Goal: Use online tool/utility: Utilize a website feature to perform a specific function

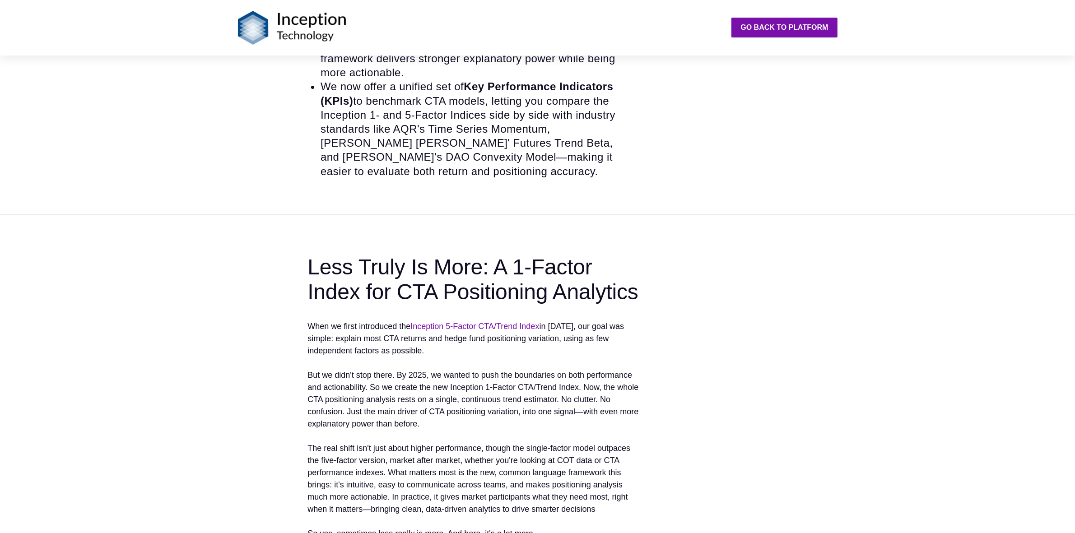
scroll to position [56, 0]
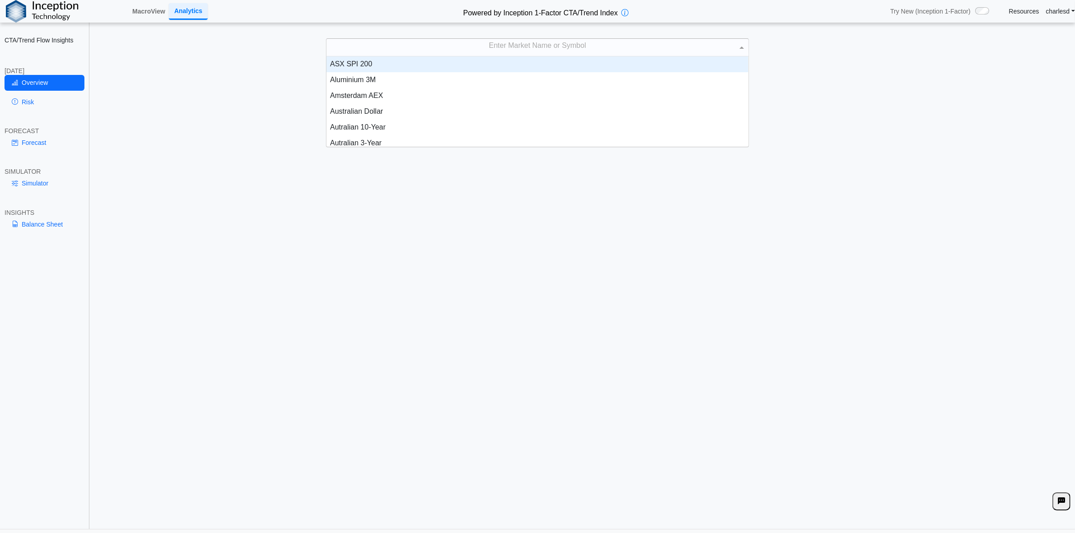
click at [486, 54] on div "Enter Market Name or Symbol" at bounding box center [537, 47] width 422 height 17
type input "*"
type input "***"
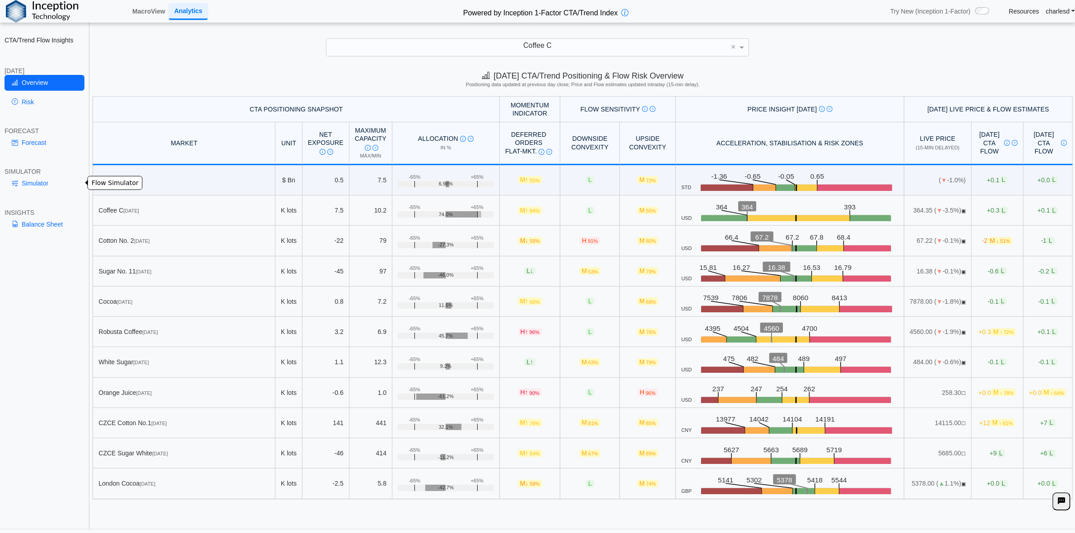
click at [36, 185] on link "Simulator" at bounding box center [45, 183] width 80 height 15
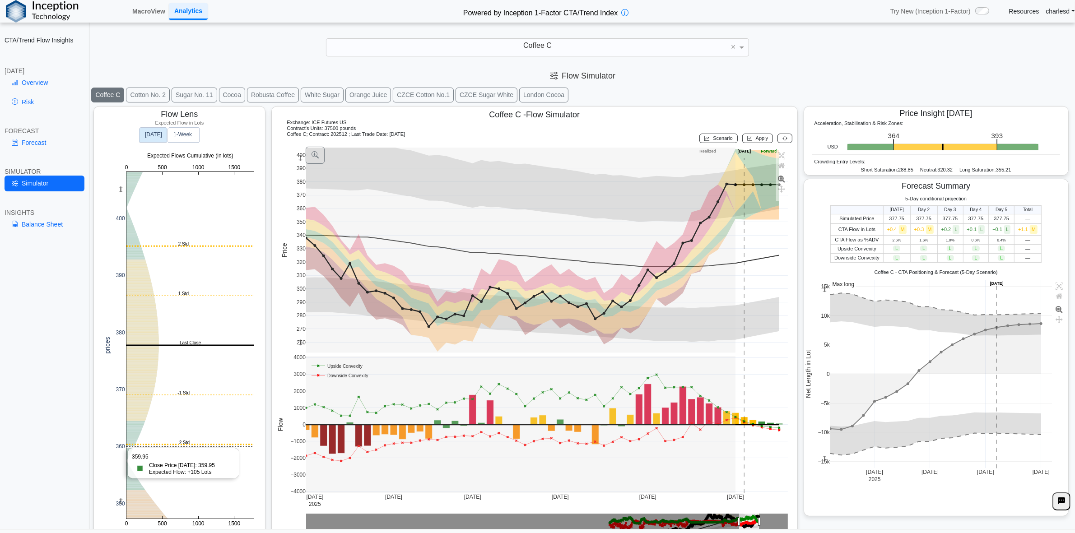
click at [182, 447] on rect at bounding box center [189, 345] width 127 height 347
click at [50, 86] on link "Overview" at bounding box center [45, 82] width 80 height 15
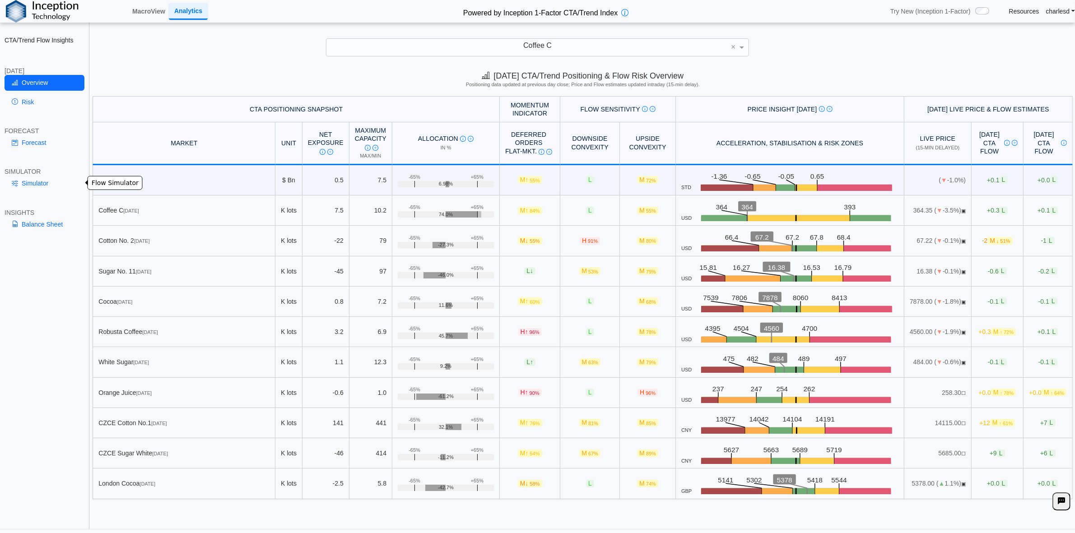
click at [49, 184] on link "Simulator" at bounding box center [45, 183] width 80 height 15
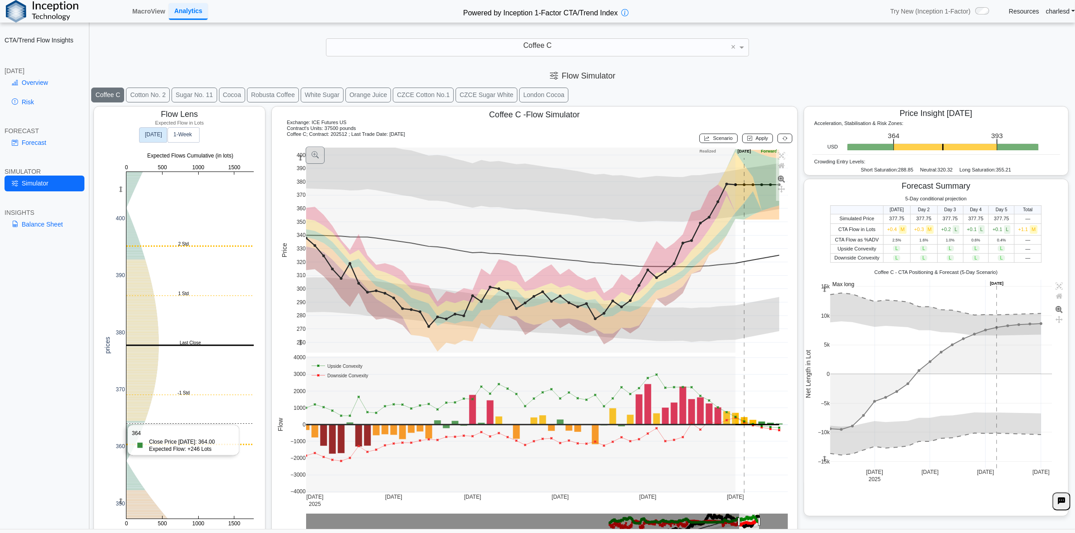
click at [157, 424] on rect at bounding box center [189, 345] width 127 height 347
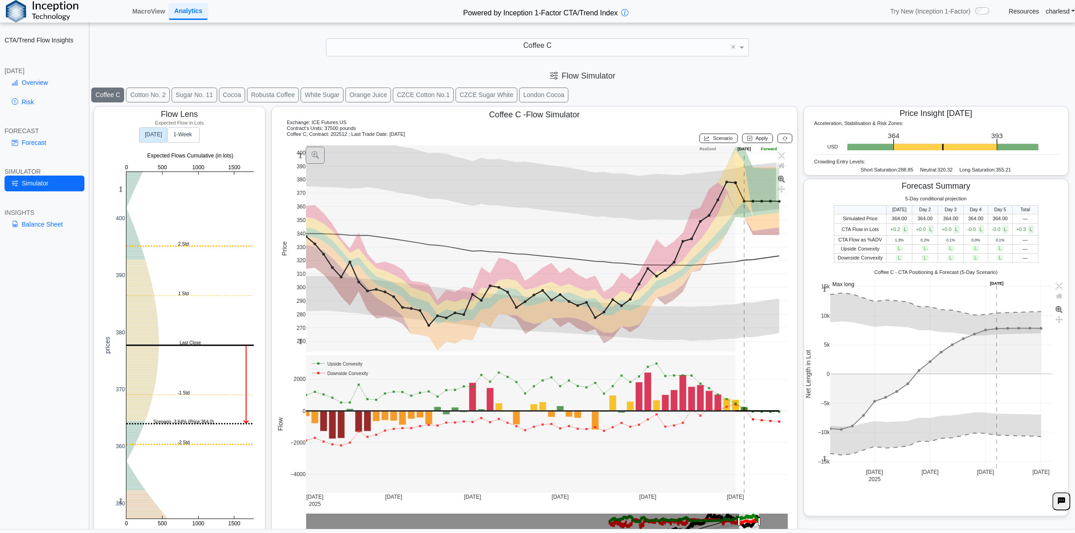
click at [703, 139] on button "Scenario" at bounding box center [718, 138] width 38 height 9
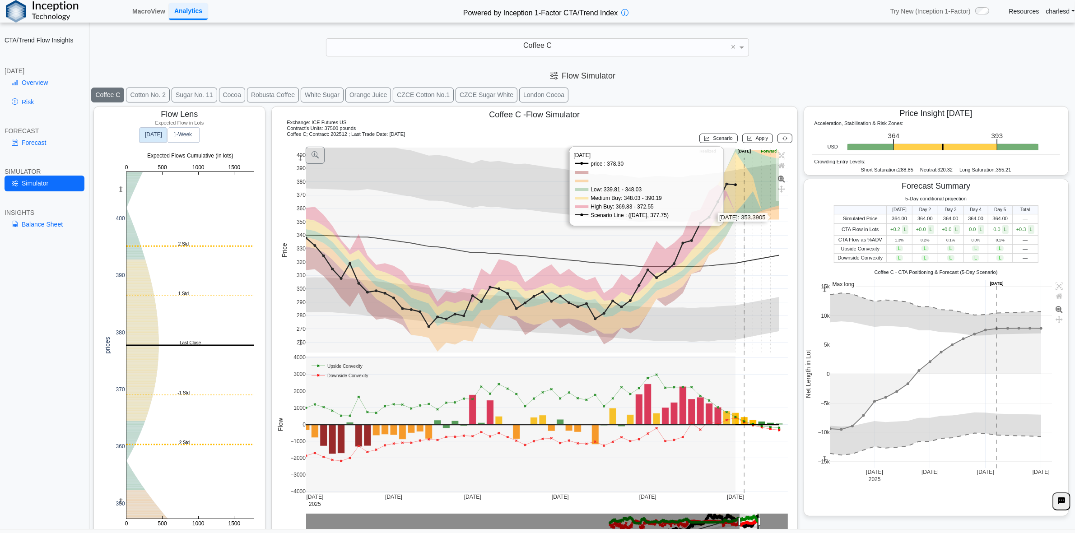
click at [770, 219] on rect at bounding box center [547, 250] width 482 height 205
click at [751, 143] on button "Apply" at bounding box center [757, 138] width 31 height 9
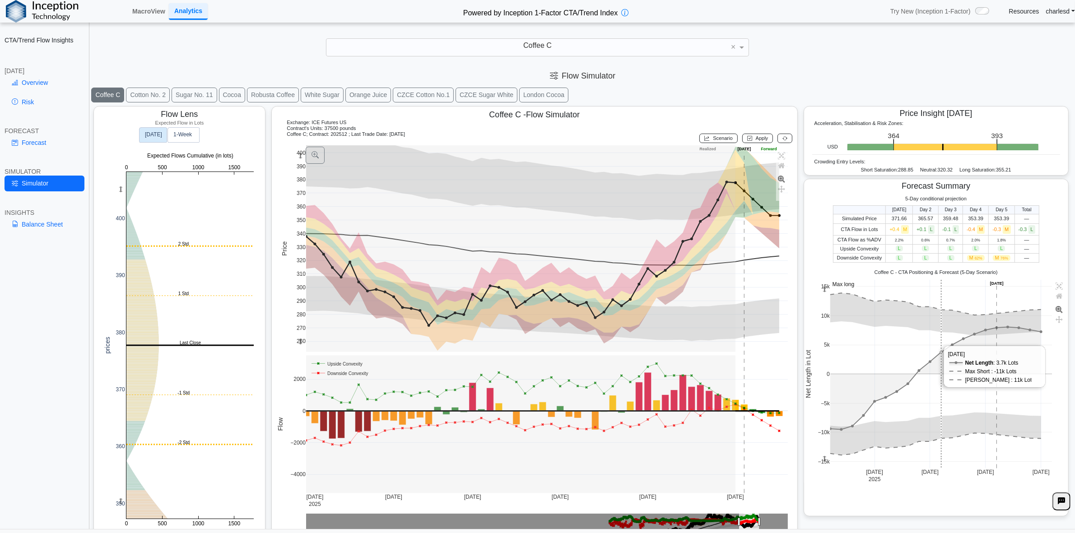
click at [929, 368] on rect at bounding box center [941, 374] width 222 height 189
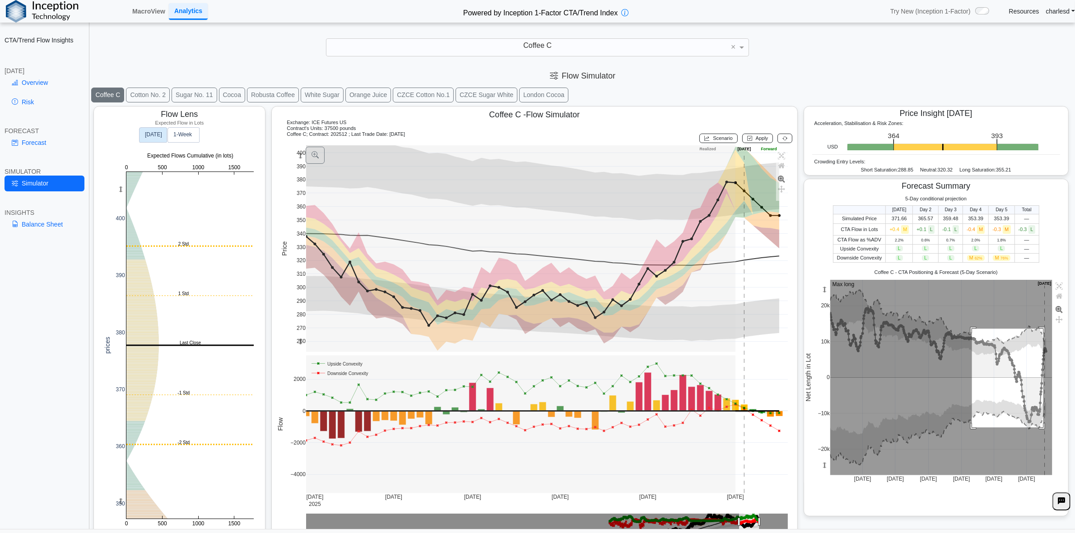
drag, startPoint x: 966, startPoint y: 331, endPoint x: 1038, endPoint y: 429, distance: 121.9
click at [1038, 429] on rect at bounding box center [941, 378] width 222 height 196
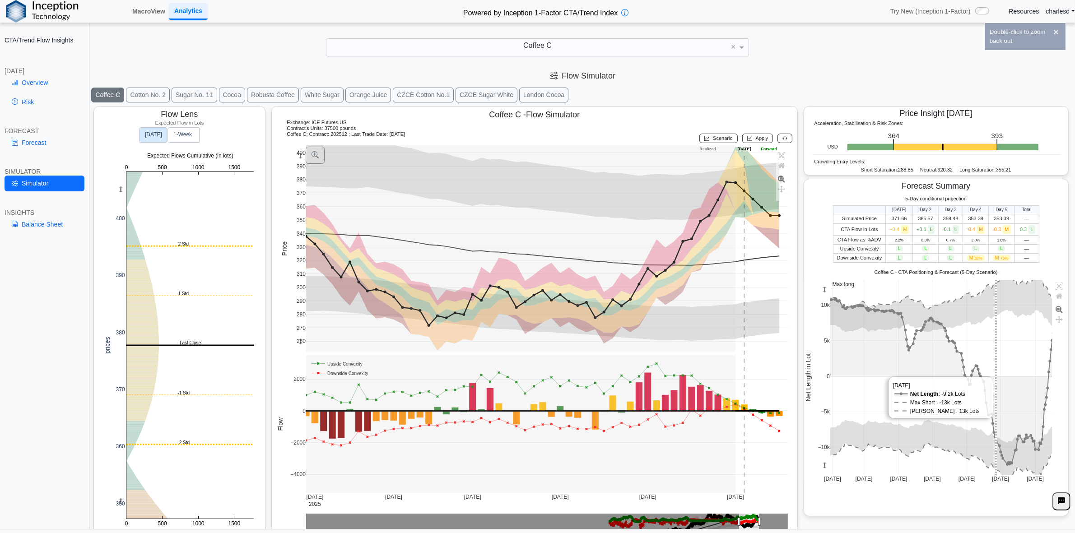
click at [990, 342] on rect at bounding box center [941, 378] width 222 height 196
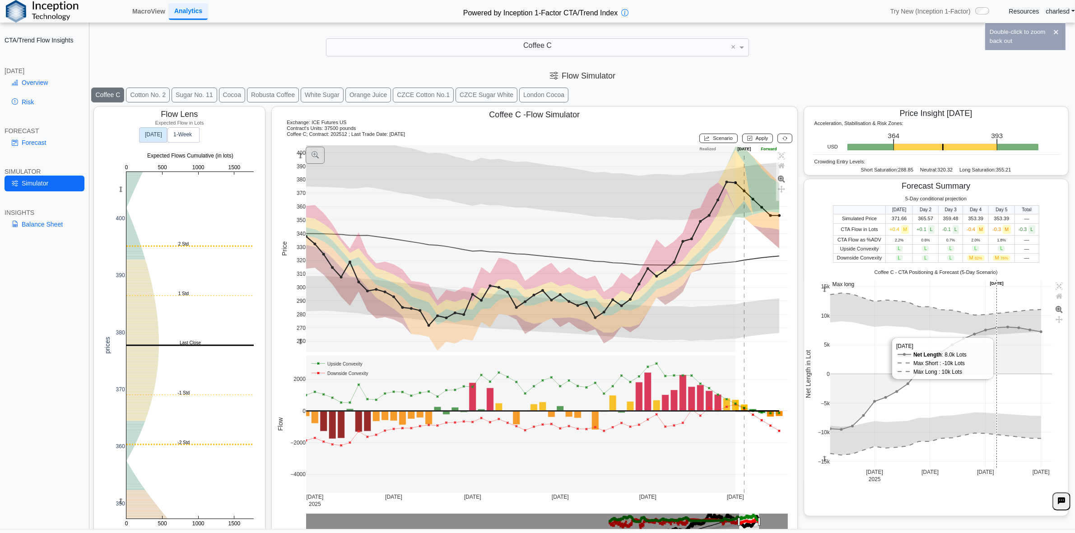
click at [988, 359] on rect at bounding box center [941, 374] width 222 height 189
click at [989, 359] on rect at bounding box center [941, 374] width 222 height 189
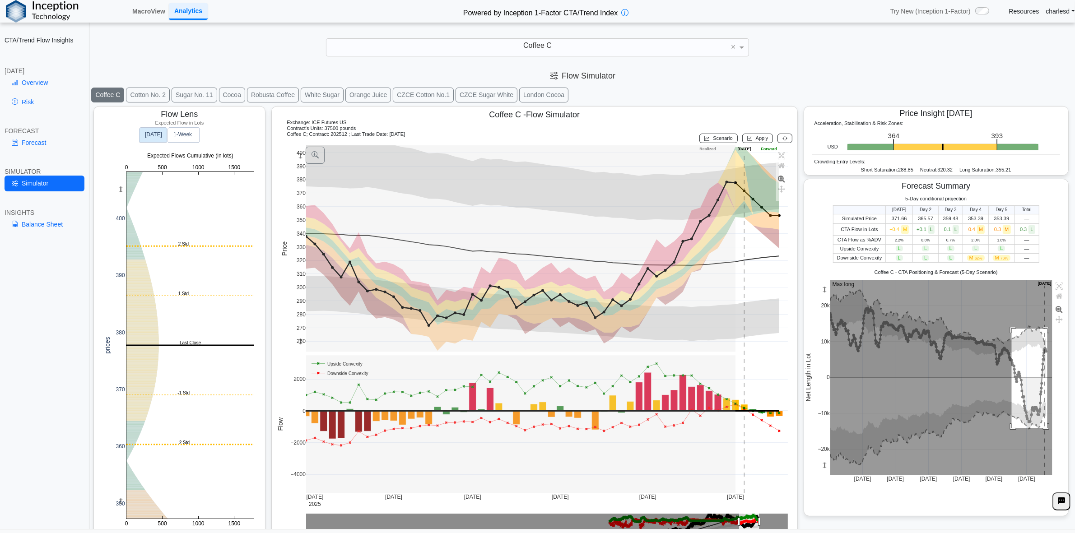
drag, startPoint x: 1006, startPoint y: 331, endPoint x: 1042, endPoint y: 430, distance: 105.5
click at [1042, 430] on rect at bounding box center [941, 378] width 222 height 196
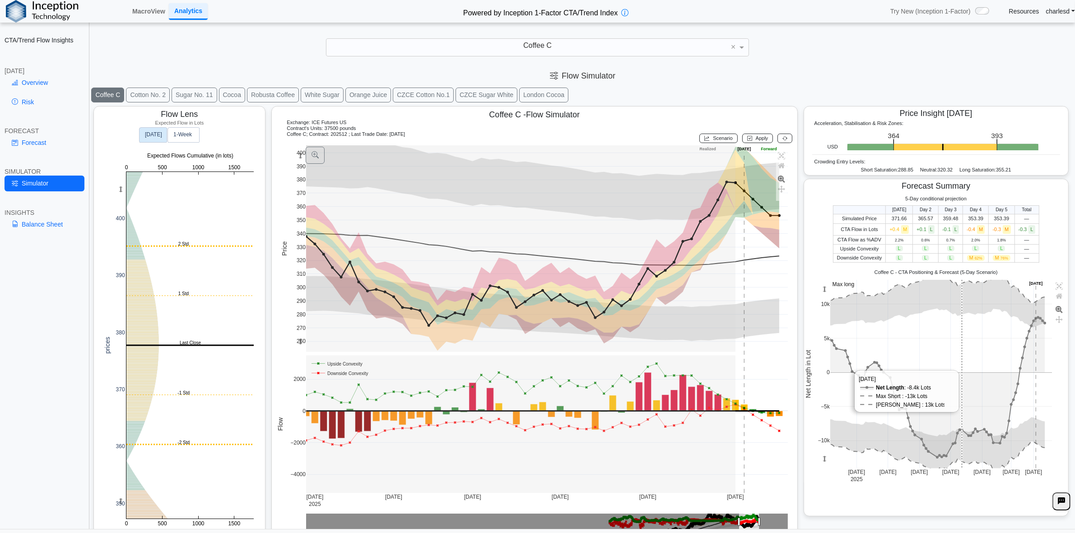
click at [959, 403] on rect at bounding box center [941, 374] width 222 height 189
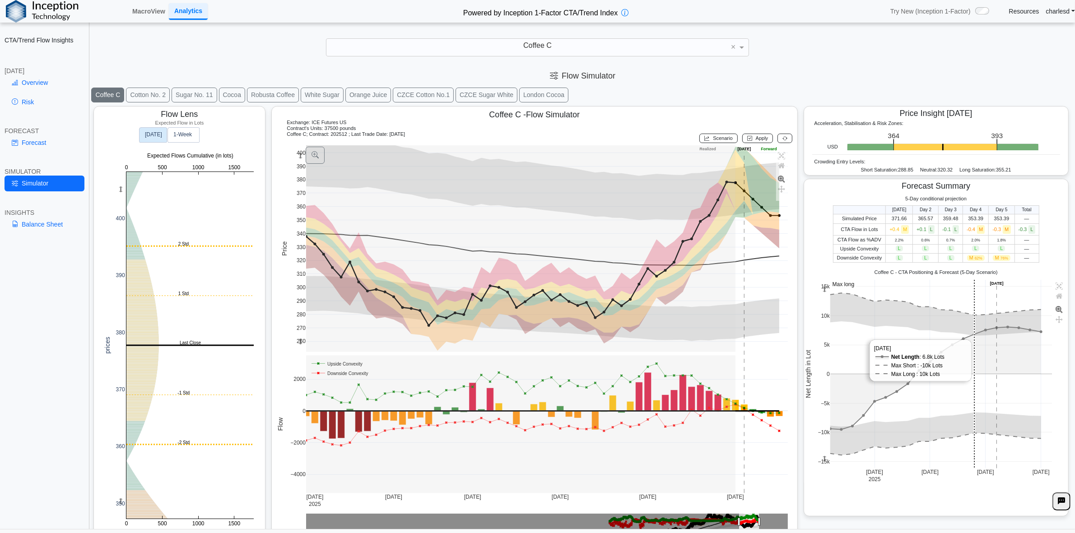
click at [971, 385] on rect at bounding box center [941, 374] width 222 height 189
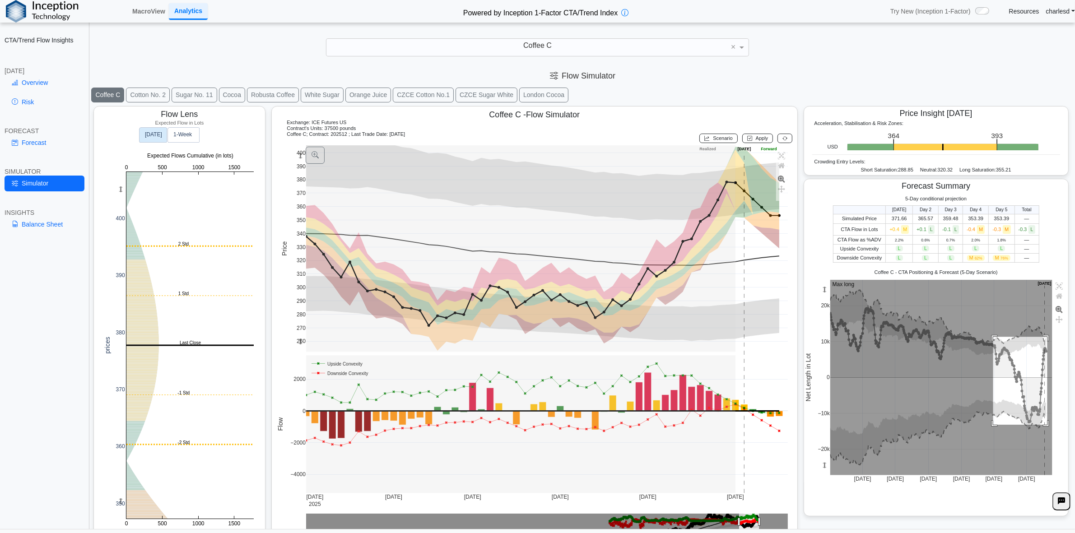
drag, startPoint x: 1010, startPoint y: 355, endPoint x: 1042, endPoint y: 427, distance: 78.2
click at [1042, 427] on rect at bounding box center [941, 378] width 222 height 196
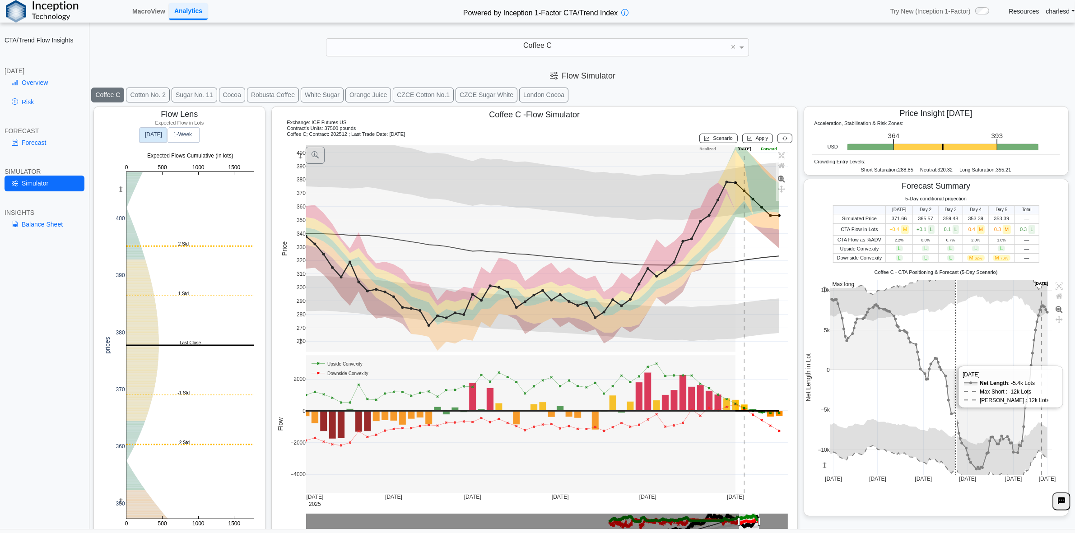
click at [950, 391] on rect at bounding box center [941, 378] width 222 height 196
click at [950, 390] on rect at bounding box center [941, 378] width 222 height 196
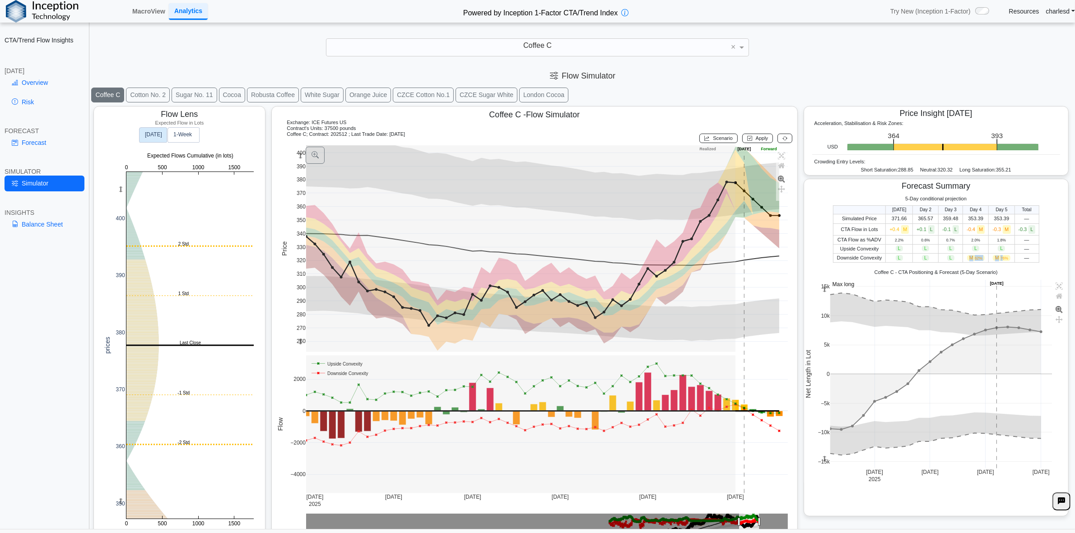
drag, startPoint x: 958, startPoint y: 258, endPoint x: 998, endPoint y: 260, distance: 40.2
click at [997, 260] on tr "Downside Convexity L L L M 62% M 76% —" at bounding box center [936, 258] width 206 height 9
click at [1001, 260] on span "76%" at bounding box center [1005, 258] width 8 height 5
click at [778, 140] on button at bounding box center [785, 138] width 15 height 9
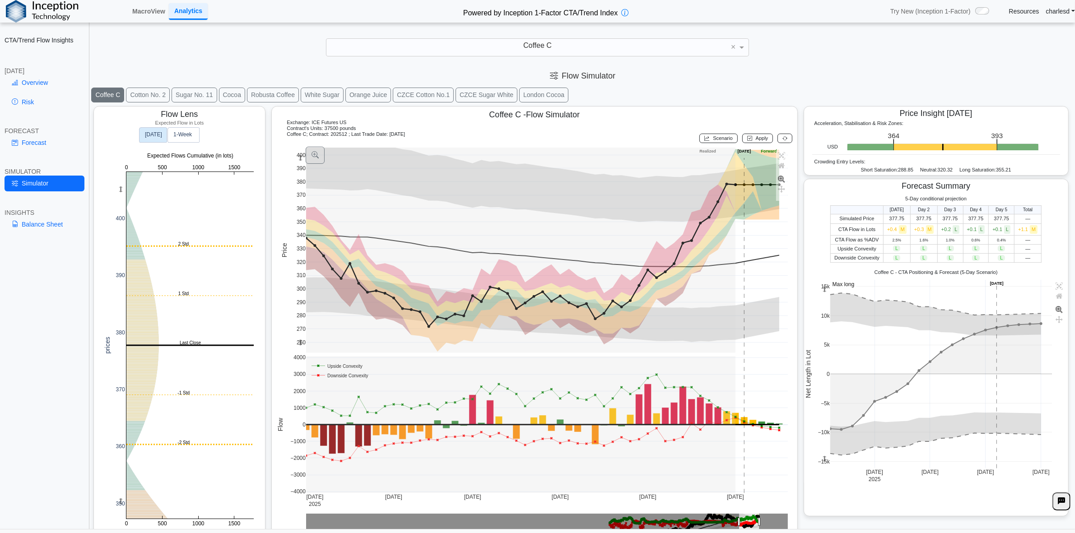
click at [713, 137] on span "Scenario" at bounding box center [722, 137] width 19 height 5
click at [743, 225] on rect at bounding box center [547, 250] width 482 height 205
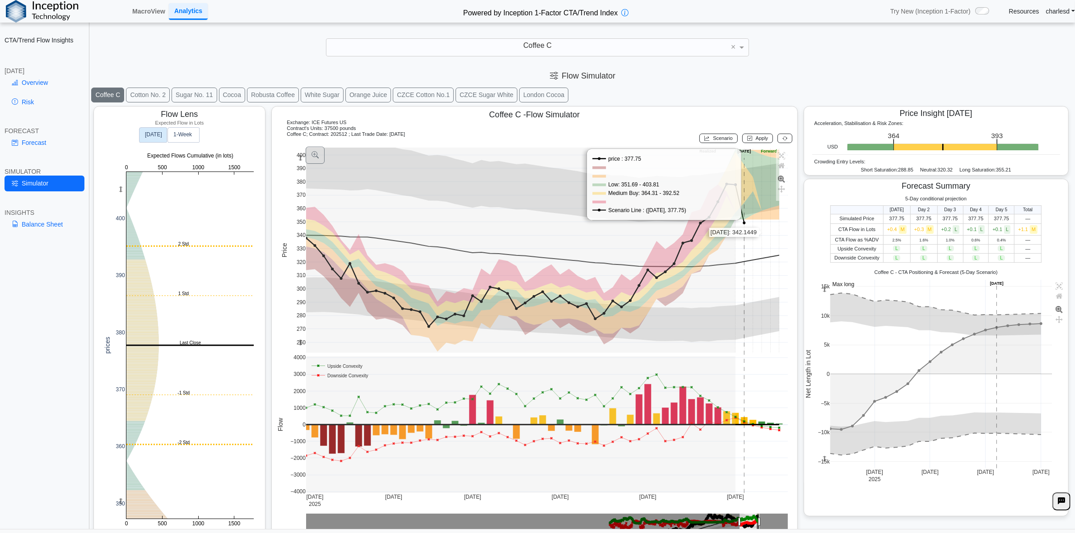
click at [762, 233] on rect at bounding box center [547, 250] width 482 height 205
click at [756, 140] on span "Apply" at bounding box center [762, 137] width 13 height 5
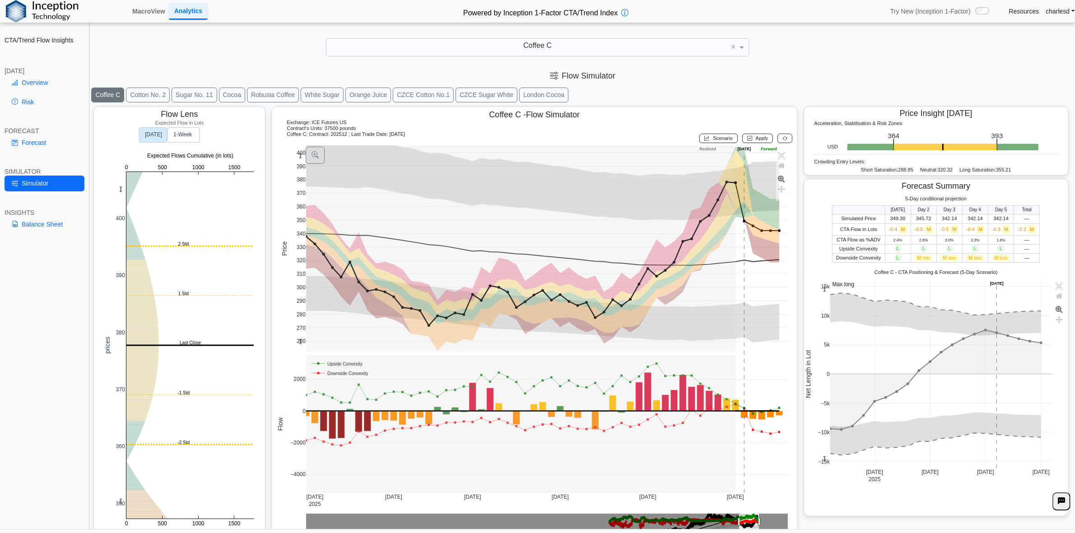
click at [782, 138] on button at bounding box center [785, 138] width 15 height 9
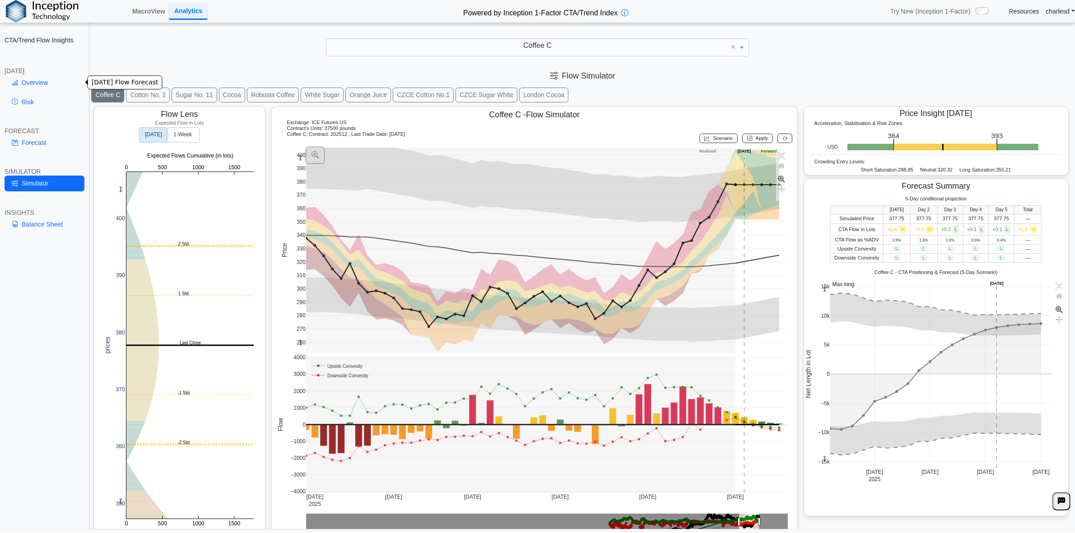
click at [42, 80] on link "Overview" at bounding box center [45, 82] width 80 height 15
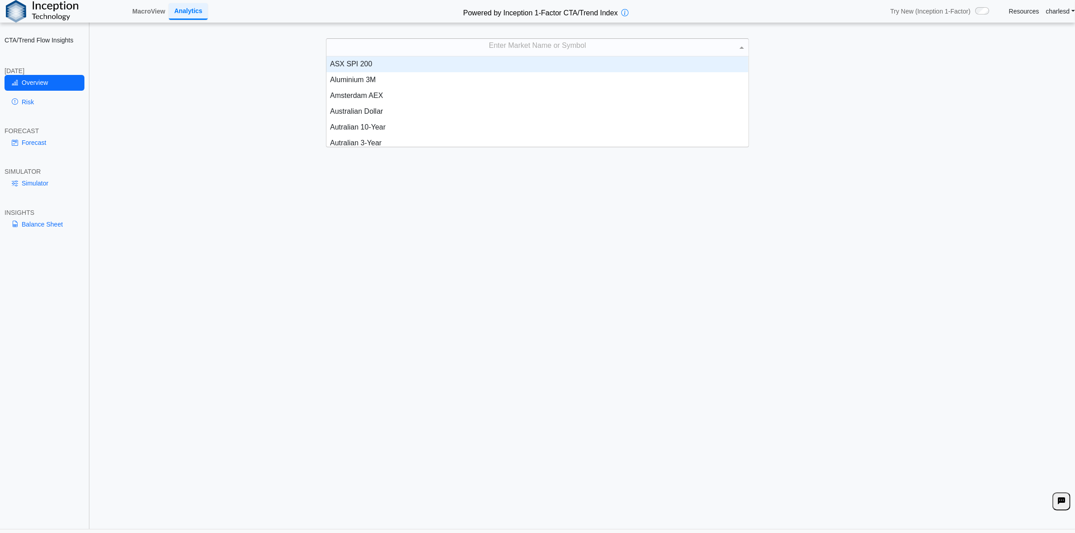
click at [531, 42] on div "Enter Market Name or Symbol" at bounding box center [537, 47] width 422 height 17
type input "***"
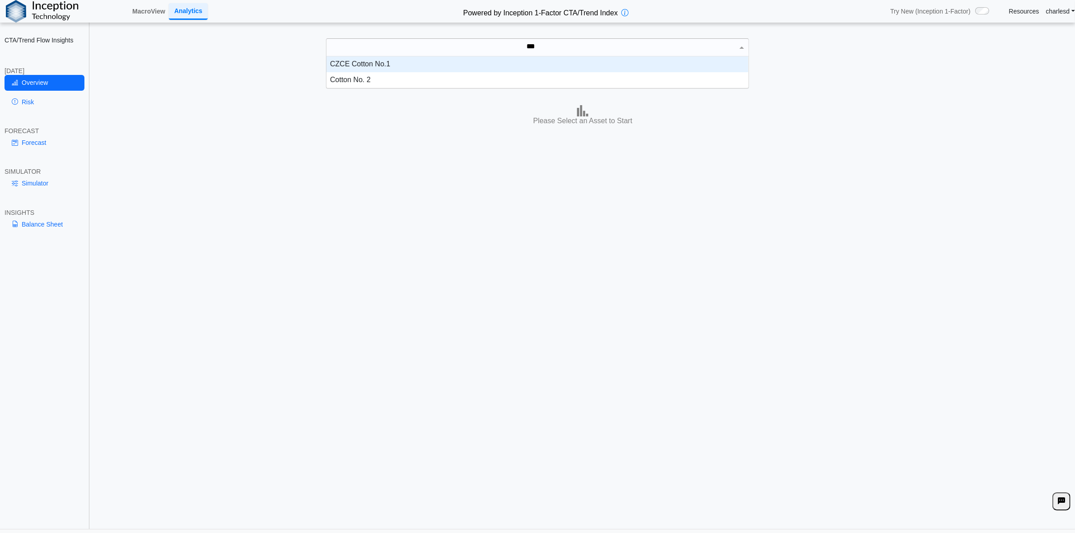
scroll to position [23, 413]
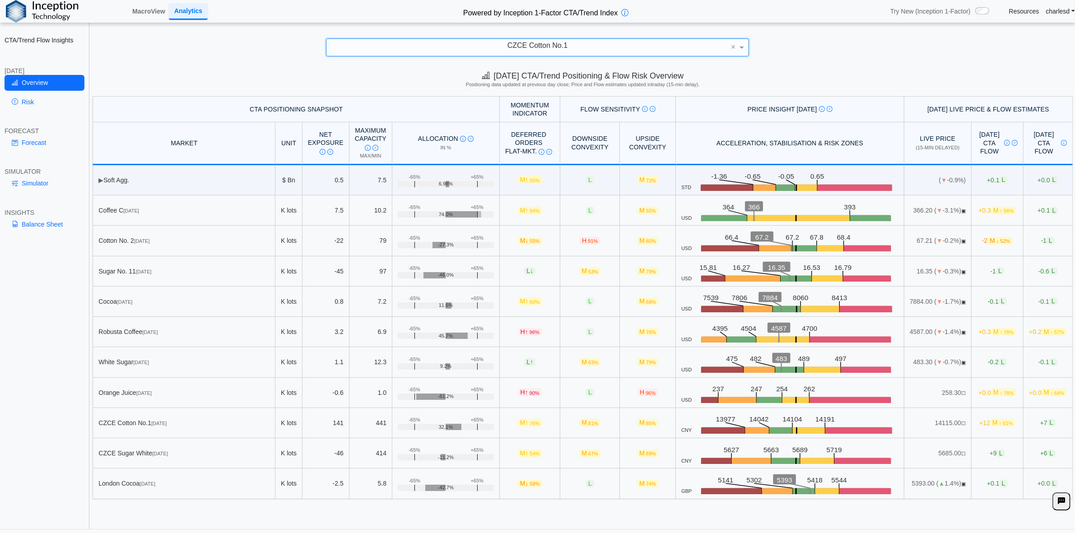
click at [594, 5] on h2 "Powered by Inception 1-Factor CTA/Trend Index" at bounding box center [541, 11] width 162 height 13
click at [560, 42] on span "CZCE Cotton No.1" at bounding box center [538, 46] width 60 height 8
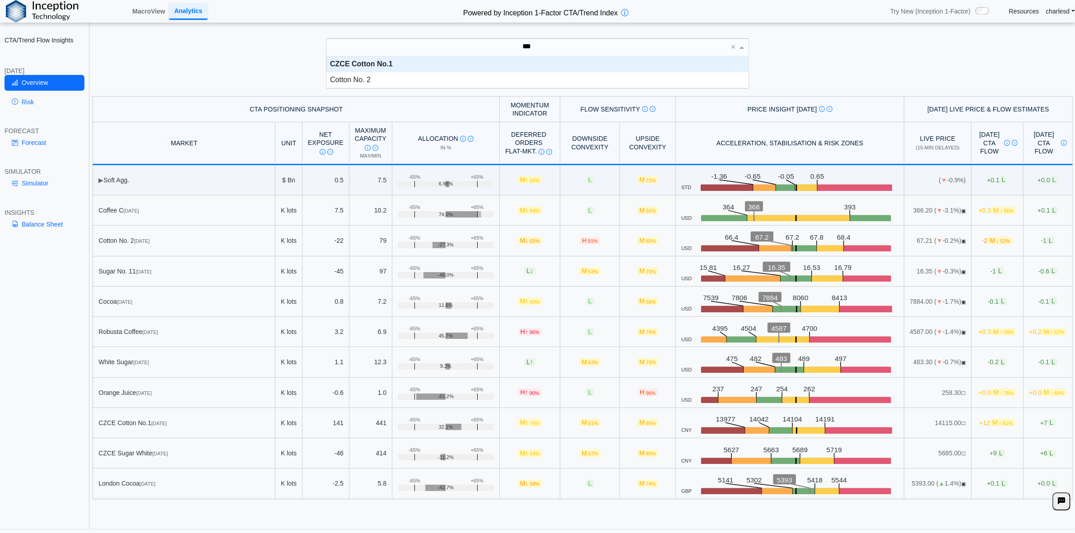
type input "****"
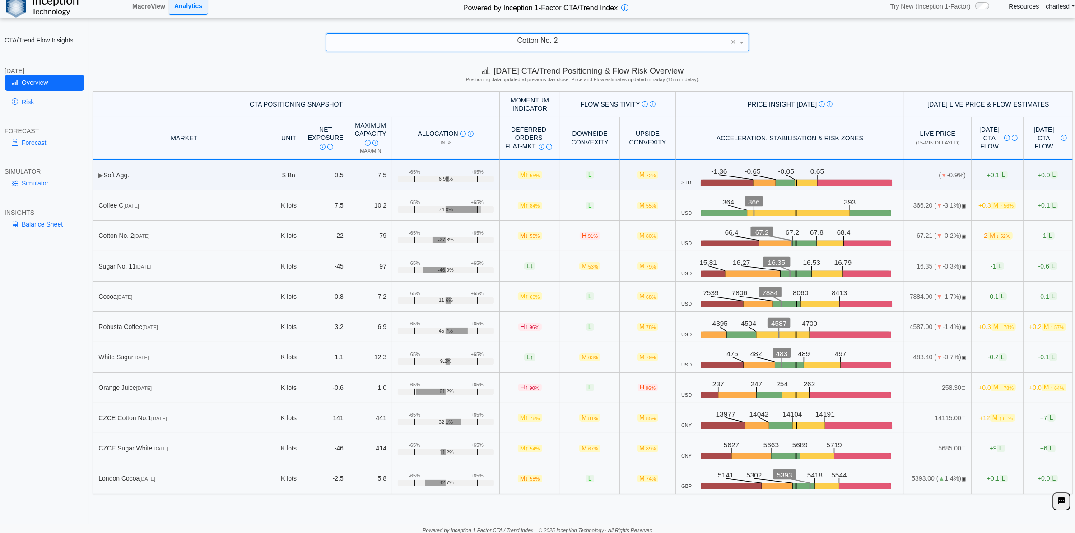
scroll to position [8, 0]
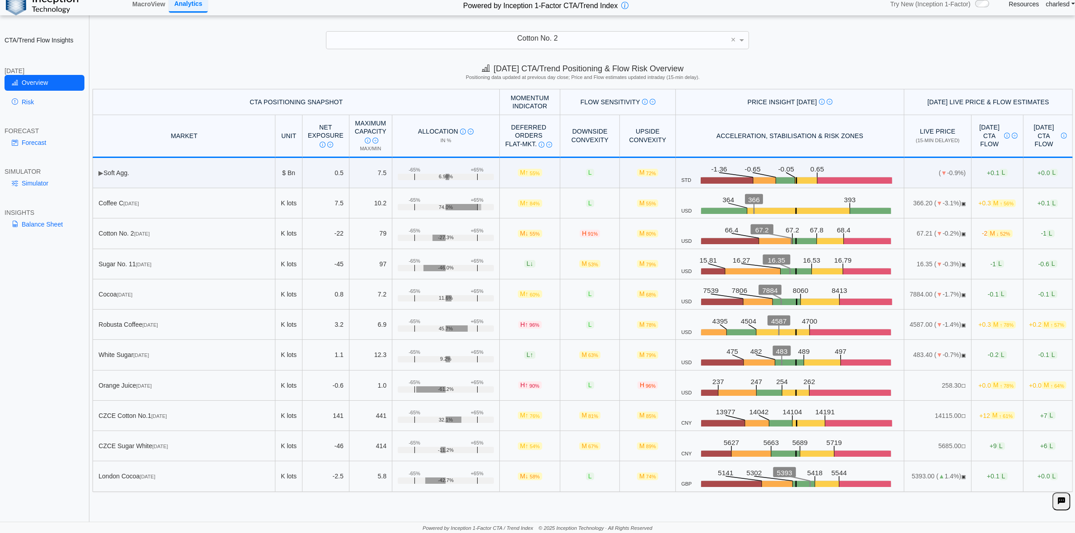
click at [141, 54] on div "**********" at bounding box center [537, 263] width 1075 height 540
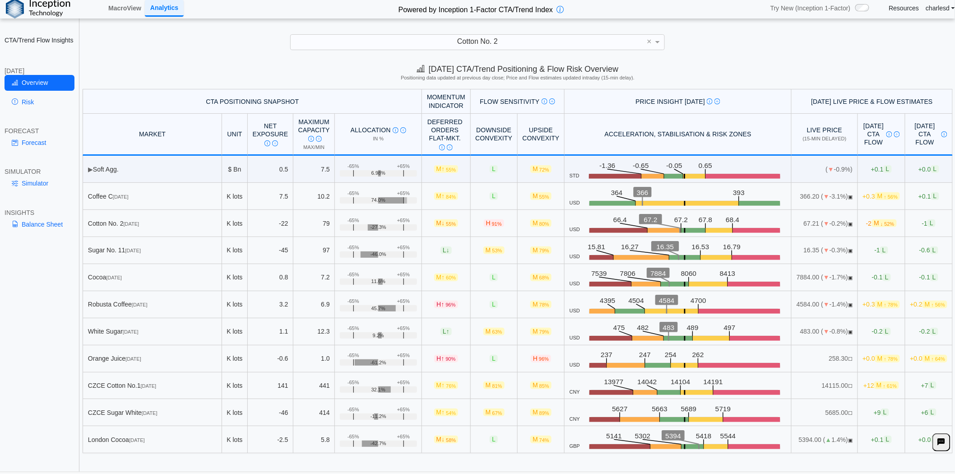
scroll to position [0, 0]
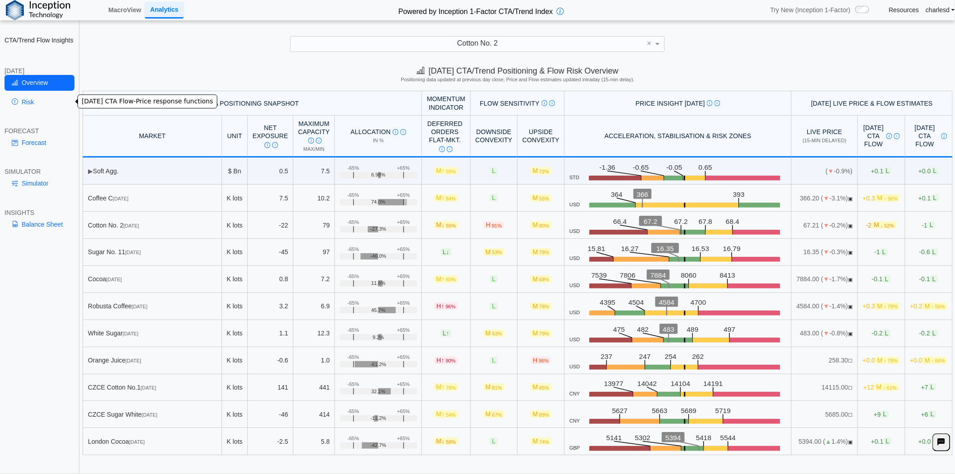
click at [46, 106] on link "Risk" at bounding box center [40, 101] width 70 height 15
